Goal: Information Seeking & Learning: Learn about a topic

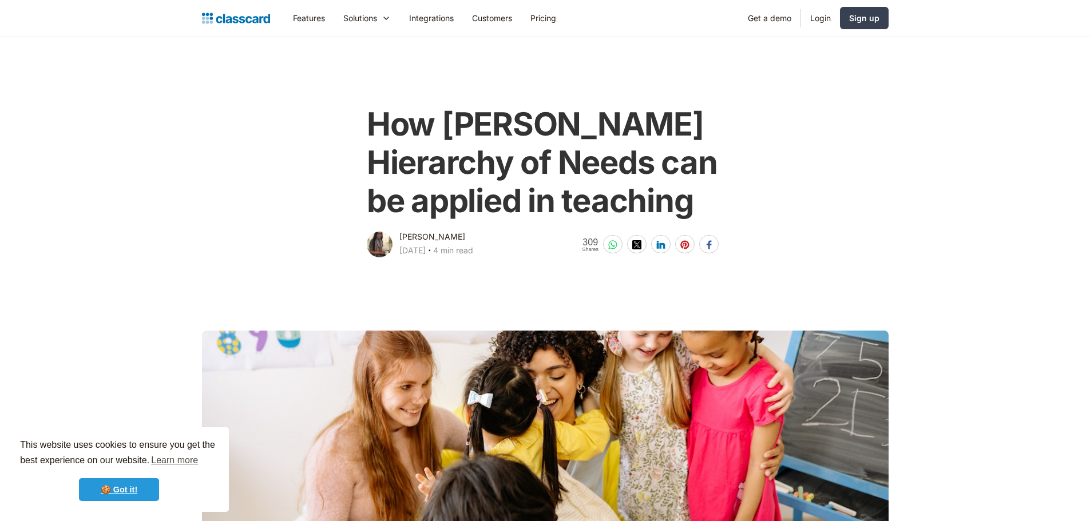
drag, startPoint x: 131, startPoint y: 491, endPoint x: 143, endPoint y: 463, distance: 31.0
click at [130, 491] on link "🍪 Got it!" at bounding box center [119, 489] width 80 height 23
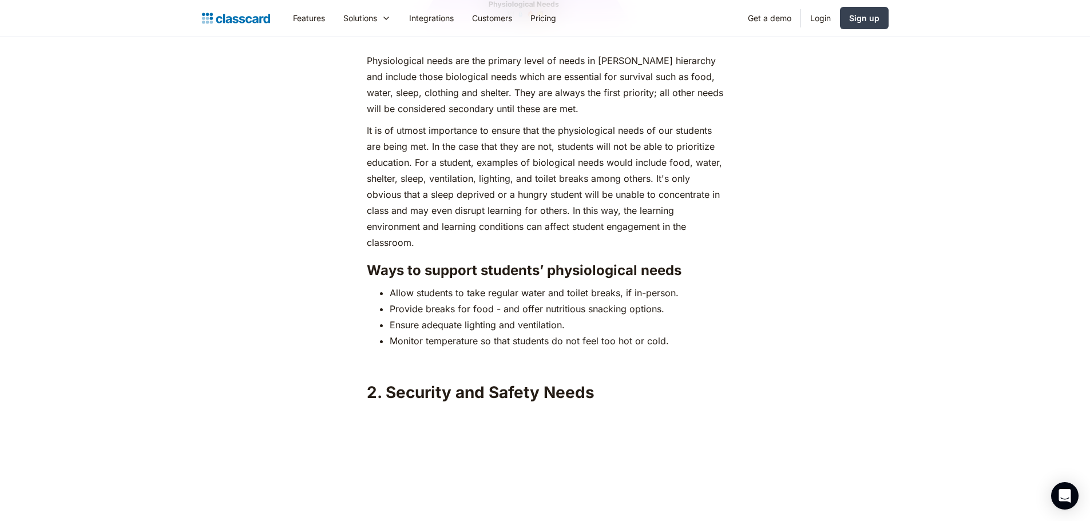
scroll to position [1716, 0]
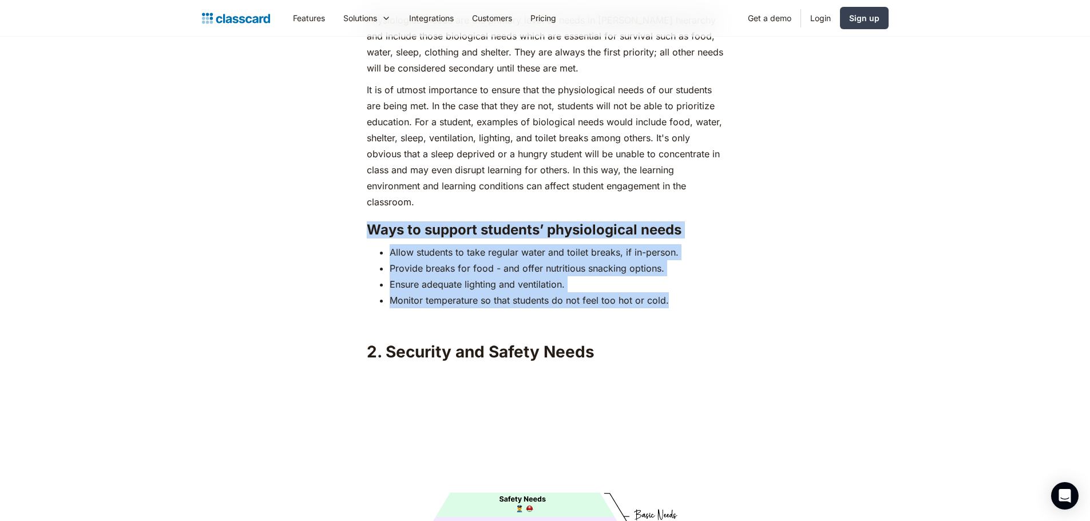
drag, startPoint x: 368, startPoint y: 204, endPoint x: 690, endPoint y: 286, distance: 332.4
copy div "Ways to support students’ physiological needs Allow students to take regular wa…"
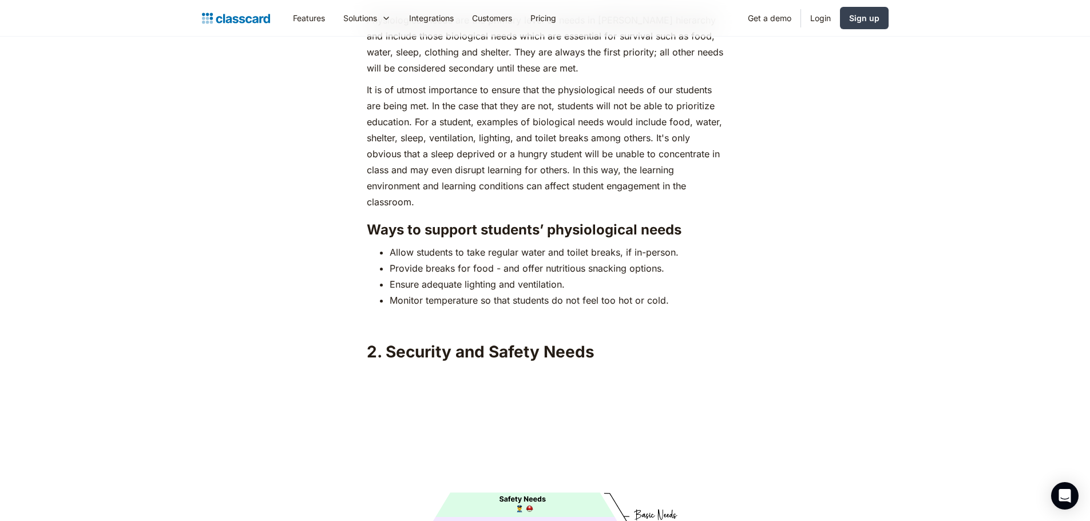
drag, startPoint x: 719, startPoint y: 341, endPoint x: 726, endPoint y: 333, distance: 10.9
click at [720, 342] on h2 "2. Security and Safety Needs" at bounding box center [545, 352] width 356 height 21
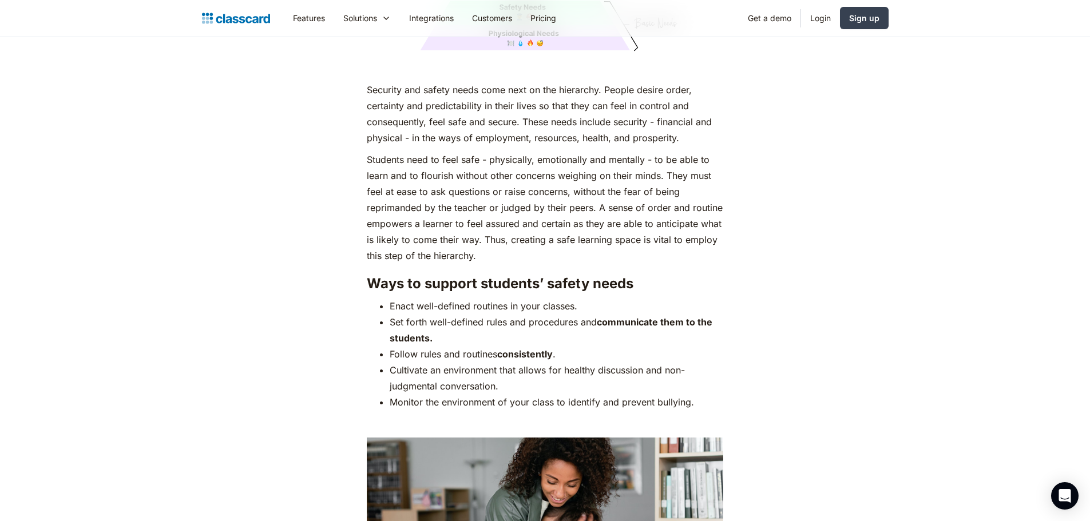
scroll to position [2231, 0]
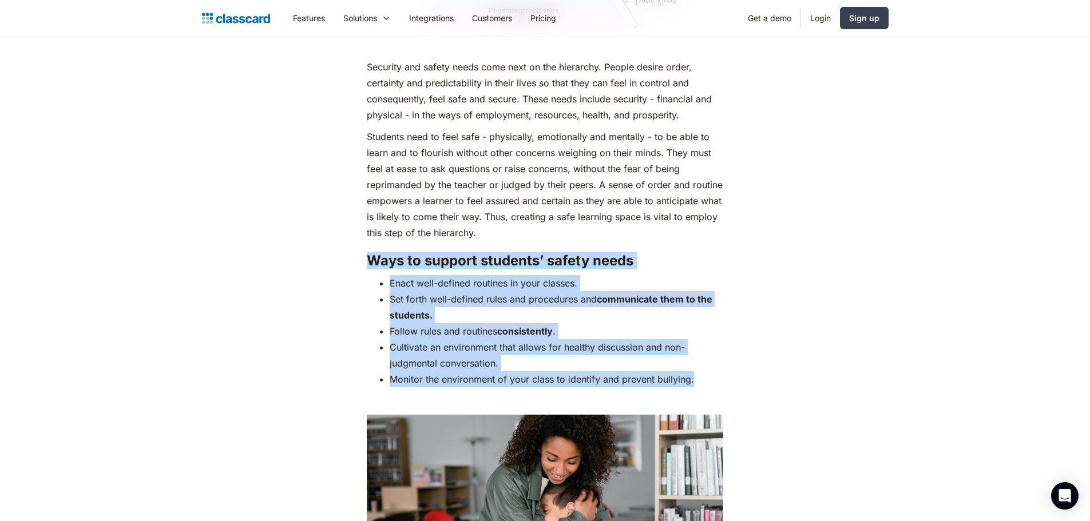
drag, startPoint x: 368, startPoint y: 236, endPoint x: 706, endPoint y: 364, distance: 362.1
copy div "Ways to support students’ safety needs Enact well-defined routines in your clas…"
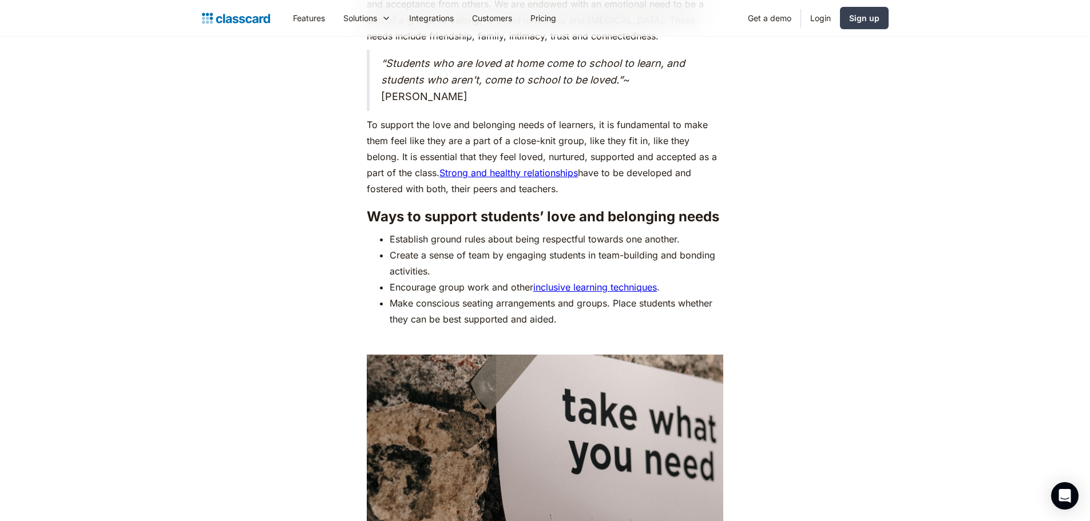
scroll to position [3261, 0]
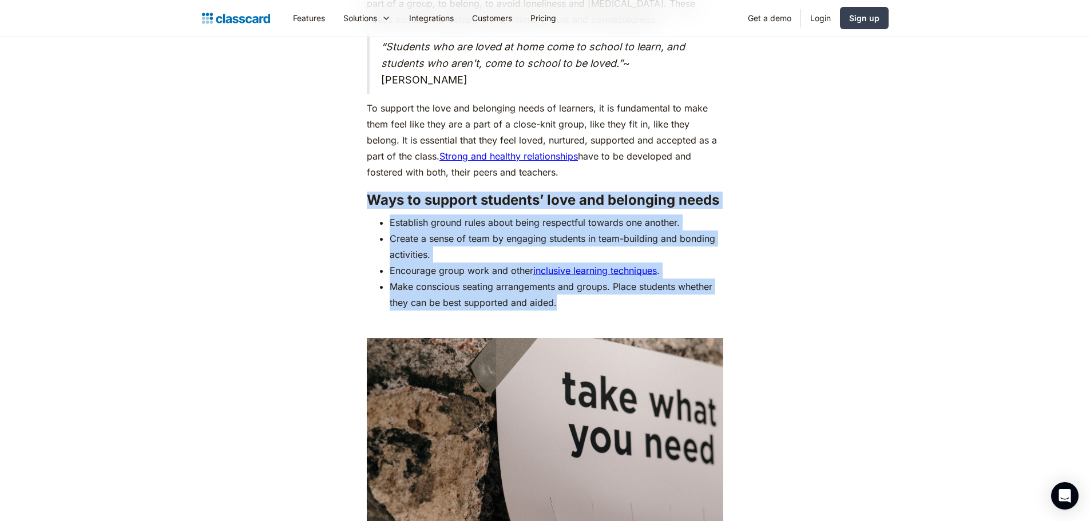
drag, startPoint x: 368, startPoint y: 179, endPoint x: 712, endPoint y: 284, distance: 359.0
copy div "Ways to support students’ love and belonging needs Establish ground rules about…"
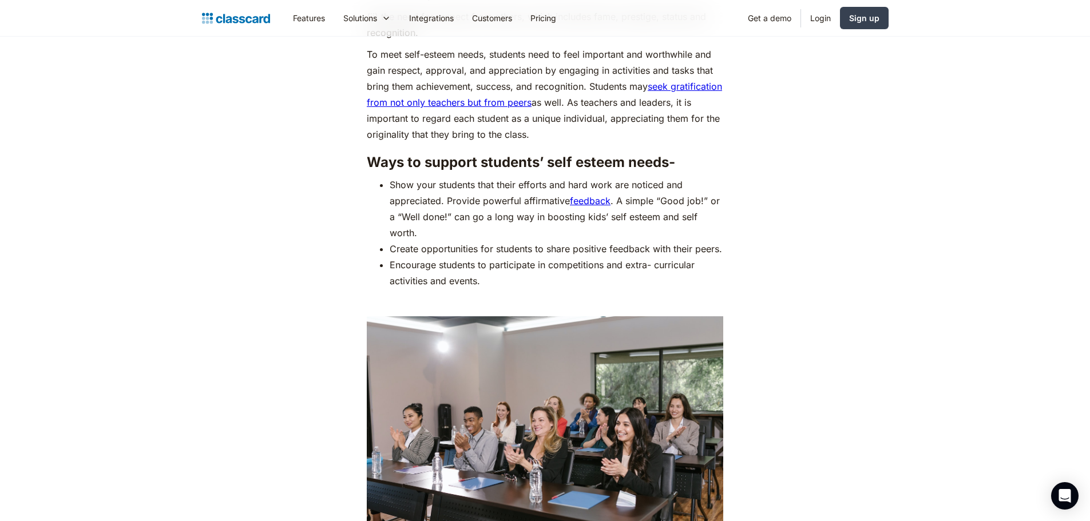
scroll to position [4233, 0]
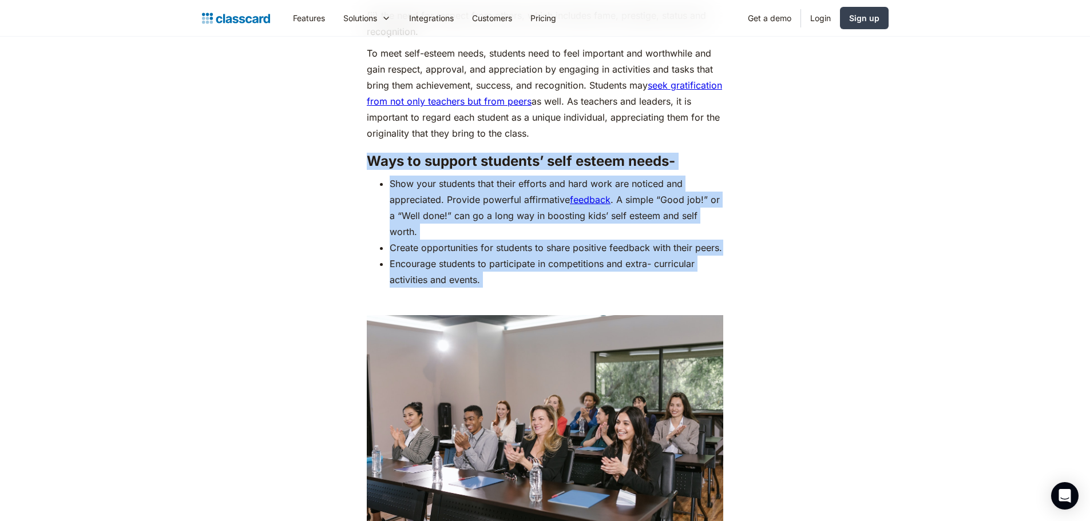
drag, startPoint x: 371, startPoint y: 139, endPoint x: 713, endPoint y: 285, distance: 371.9
copy div "Ways to support students’ self esteem needs- Show your students that their effo…"
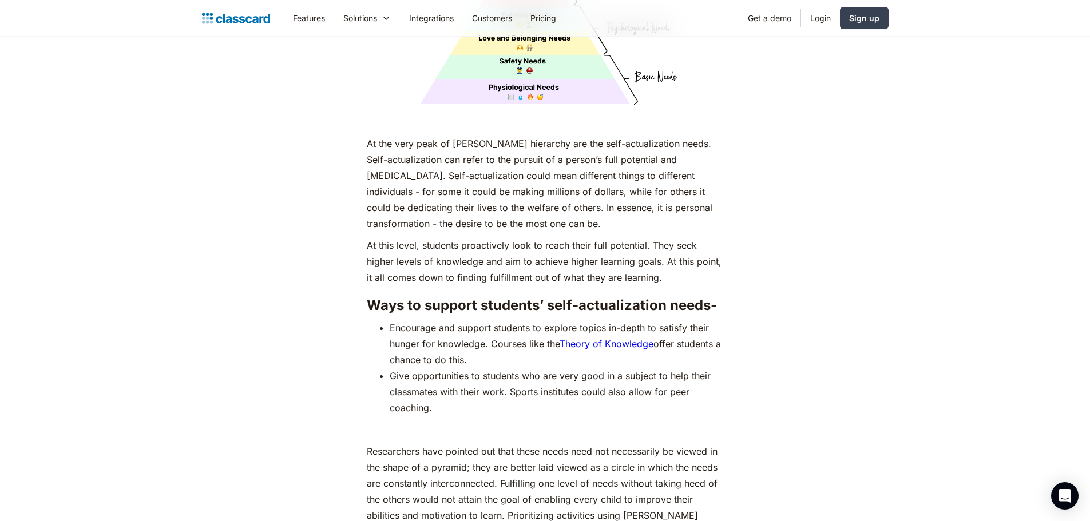
scroll to position [4977, 0]
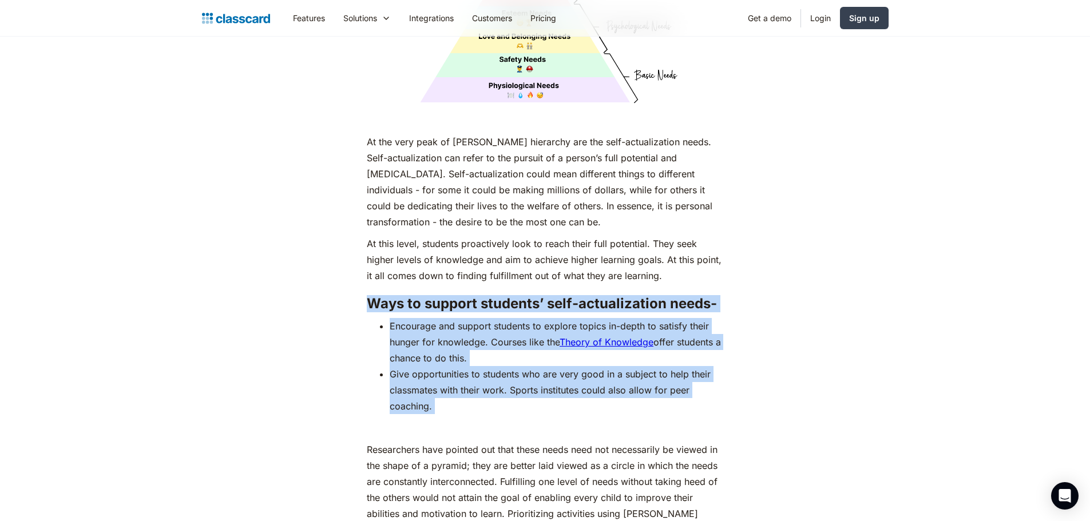
drag, startPoint x: 367, startPoint y: 298, endPoint x: 699, endPoint y: 420, distance: 354.0
copy div "Ways to support students’ self-actualization needs- Encourage and support stude…"
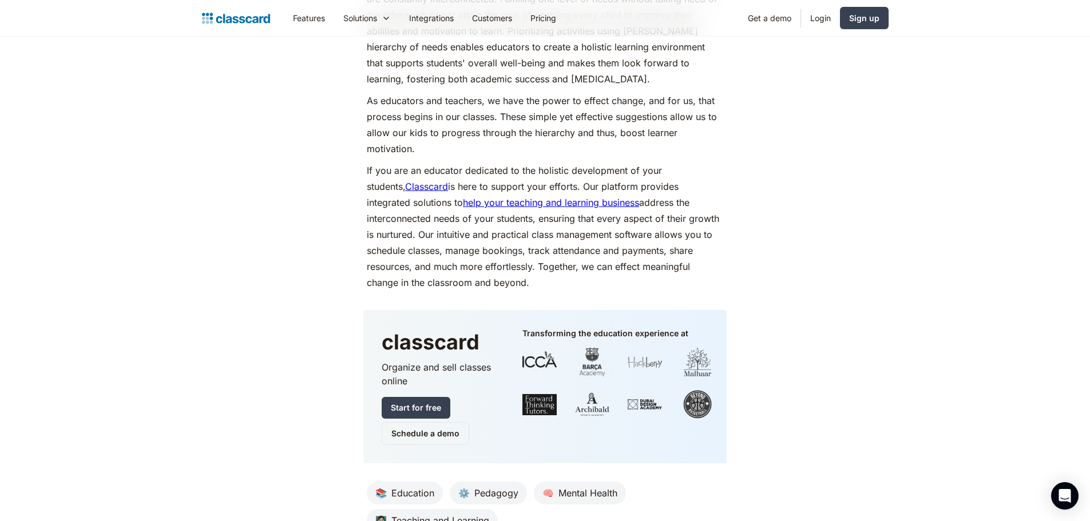
scroll to position [5377, 0]
